Goal: Use online tool/utility: Utilize a website feature to perform a specific function

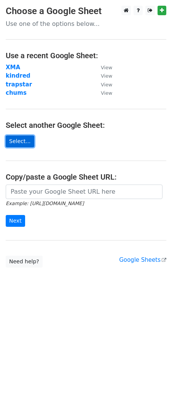
click at [21, 138] on link "Select..." at bounding box center [20, 141] width 29 height 12
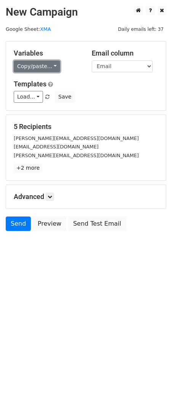
click at [45, 67] on link "Copy/paste..." at bounding box center [37, 66] width 46 height 12
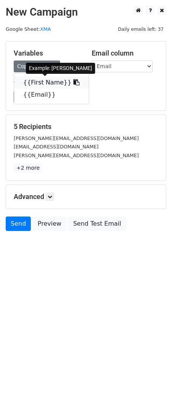
click at [51, 79] on link "{{First Name}}" at bounding box center [51, 82] width 75 height 12
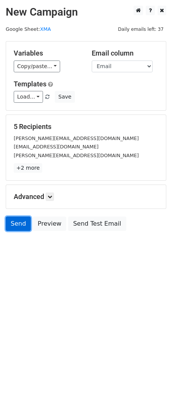
click at [14, 226] on link "Send" at bounding box center [18, 223] width 25 height 14
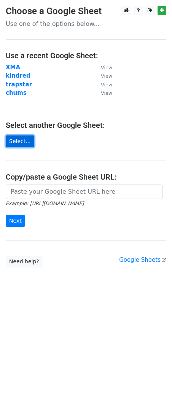
click at [18, 140] on link "Select..." at bounding box center [20, 141] width 29 height 12
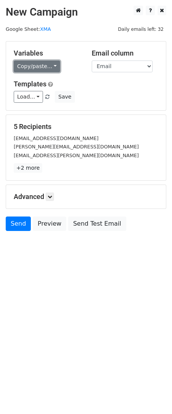
click at [49, 65] on link "Copy/paste..." at bounding box center [37, 66] width 46 height 12
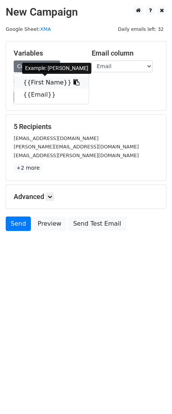
click at [51, 81] on link "{{First Name}}" at bounding box center [51, 82] width 75 height 12
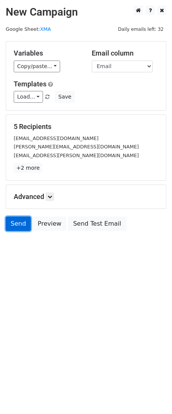
click at [10, 223] on link "Send" at bounding box center [18, 223] width 25 height 14
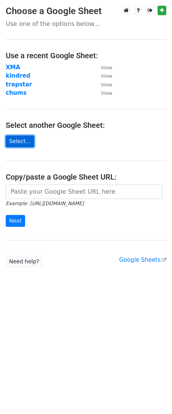
click at [20, 144] on link "Select..." at bounding box center [20, 141] width 29 height 12
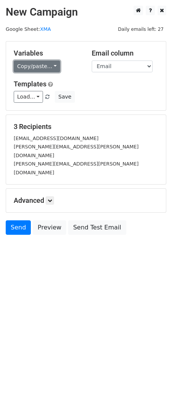
click at [45, 67] on link "Copy/paste..." at bounding box center [37, 66] width 46 height 12
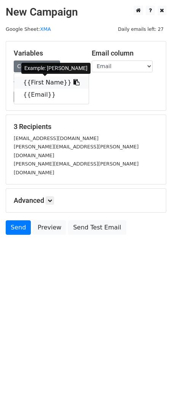
click at [60, 81] on link "{{First Name}}" at bounding box center [51, 82] width 75 height 12
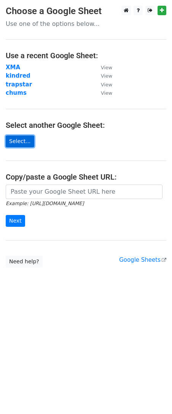
click at [18, 139] on link "Select..." at bounding box center [20, 141] width 29 height 12
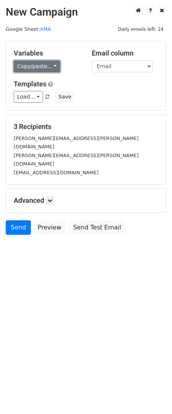
click at [47, 65] on link "Copy/paste..." at bounding box center [37, 66] width 46 height 12
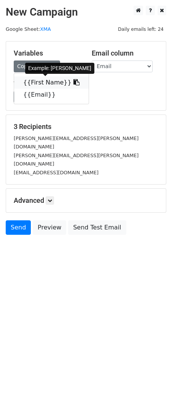
click at [38, 81] on link "{{First Name}}" at bounding box center [51, 82] width 75 height 12
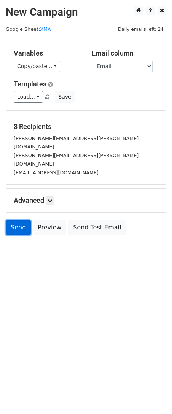
click at [21, 220] on link "Send" at bounding box center [18, 227] width 25 height 14
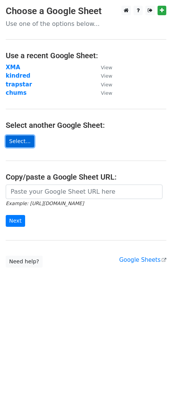
click at [21, 140] on link "Select..." at bounding box center [20, 141] width 29 height 12
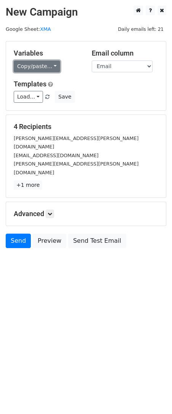
click at [48, 68] on link "Copy/paste..." at bounding box center [37, 66] width 46 height 12
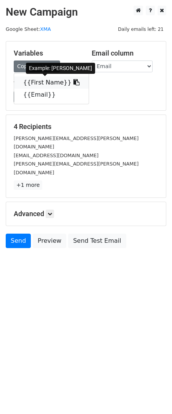
click at [51, 83] on link "{{First Name}}" at bounding box center [51, 82] width 75 height 12
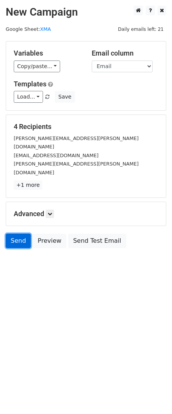
click at [22, 234] on link "Send" at bounding box center [18, 241] width 25 height 14
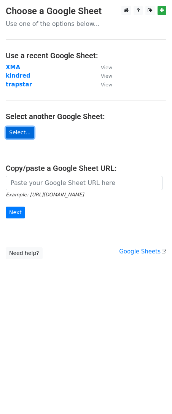
click at [18, 128] on link "Select..." at bounding box center [20, 133] width 29 height 12
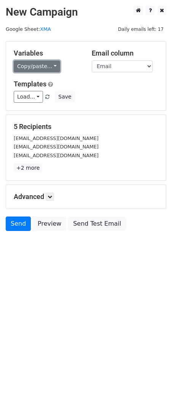
click at [45, 66] on link "Copy/paste..." at bounding box center [37, 66] width 46 height 12
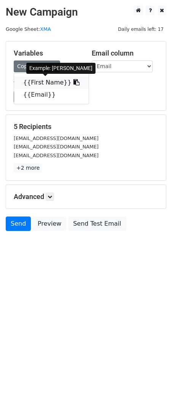
click at [53, 80] on link "{{First Name}}" at bounding box center [51, 82] width 75 height 12
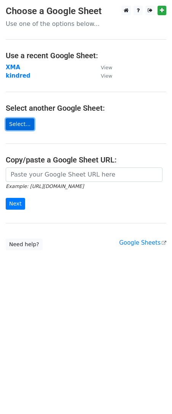
click at [21, 121] on link "Select..." at bounding box center [20, 124] width 29 height 12
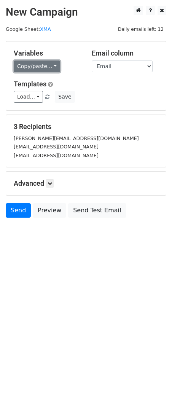
click at [49, 63] on link "Copy/paste..." at bounding box center [37, 66] width 46 height 12
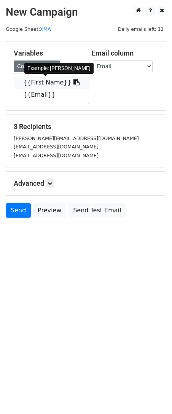
click at [58, 82] on link "{{First Name}}" at bounding box center [51, 82] width 75 height 12
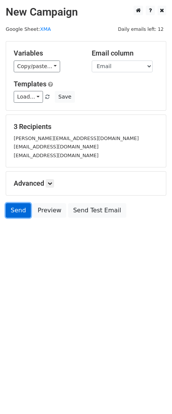
click at [13, 212] on link "Send" at bounding box center [18, 210] width 25 height 14
